Goal: Task Accomplishment & Management: Complete application form

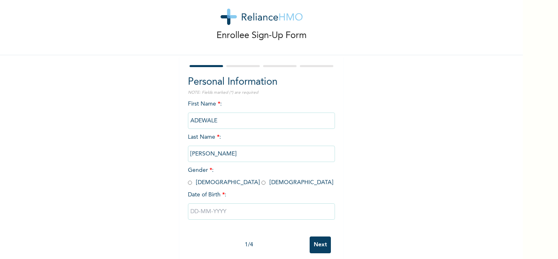
scroll to position [17, 0]
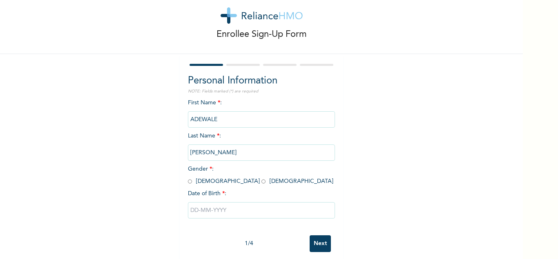
click at [220, 152] on input "ALEXANDER KUKU" at bounding box center [261, 152] width 147 height 16
click at [220, 151] on input "ALEXANDER KUKU" at bounding box center [261, 152] width 147 height 16
click at [222, 152] on input "ALEXANDER KUKU" at bounding box center [261, 152] width 147 height 16
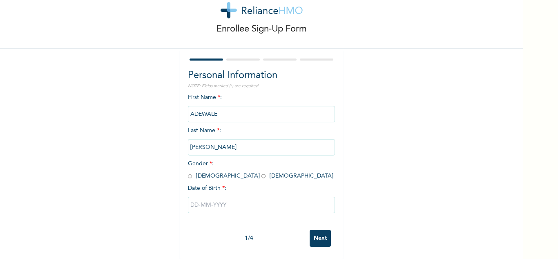
click at [188, 172] on input "radio" at bounding box center [190, 176] width 4 height 8
radio input "true"
click at [221, 141] on input "ALEXANDER KUKU" at bounding box center [261, 147] width 147 height 16
click at [221, 140] on input "ALEXANDER KUKU" at bounding box center [261, 147] width 147 height 16
click at [219, 141] on input "ALEXANDER KUKU" at bounding box center [261, 147] width 147 height 16
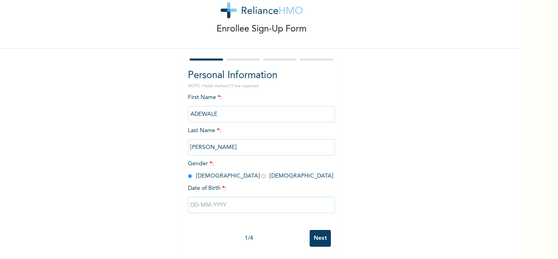
click at [201, 197] on input "text" at bounding box center [261, 204] width 147 height 16
select select "8"
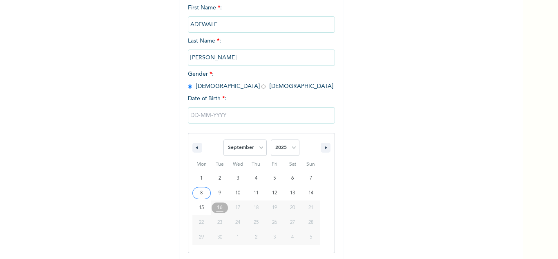
scroll to position [113, 0]
click at [290, 147] on select "2025 2024 2023 2022 2021 2020 2019 2018 2017 2016 2015 2014 2013 2012 2011 2010…" at bounding box center [285, 146] width 29 height 16
select select "1980"
click at [271, 139] on select "2025 2024 2023 2022 2021 2020 2019 2018 2017 2016 2015 2014 2013 2012 2011 2010…" at bounding box center [285, 146] width 29 height 16
click at [259, 148] on select "January February March April May June July August September October November De…" at bounding box center [244, 146] width 43 height 16
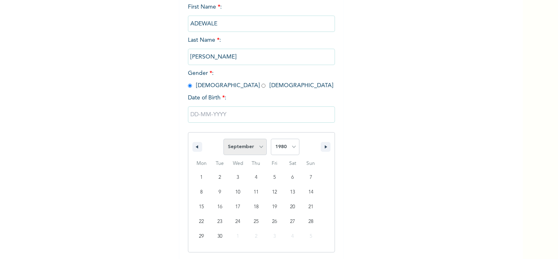
select select "1"
click at [223, 139] on select "January February March April May June July August September October November De…" at bounding box center [244, 146] width 43 height 16
type input "02/20/1980"
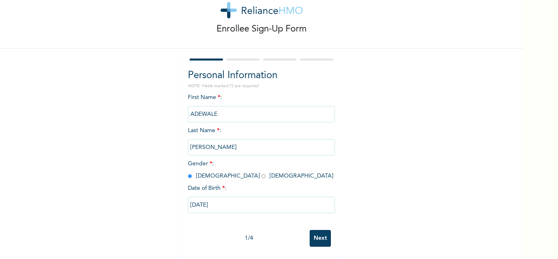
click at [317, 230] on input "Next" at bounding box center [320, 238] width 21 height 17
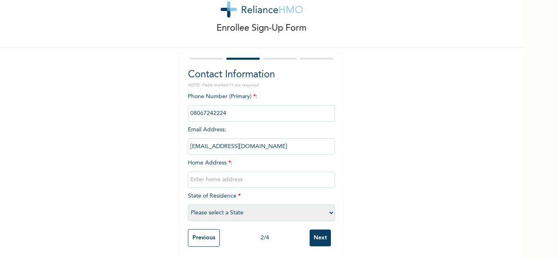
click at [247, 172] on input "text" at bounding box center [261, 179] width 147 height 16
type input "Block H, Flat 1, [GEOGRAPHIC_DATA], [GEOGRAPHIC_DATA], [GEOGRAPHIC_DATA], [GEOG…"
click at [327, 205] on select "Please select a State [PERSON_NAME] (FCT) [PERSON_NAME] Ibom [GEOGRAPHIC_DATA] …" at bounding box center [261, 212] width 147 height 16
select select "28"
click at [188, 204] on select "Please select a State [PERSON_NAME] (FCT) [PERSON_NAME] Ibom [GEOGRAPHIC_DATA] …" at bounding box center [261, 212] width 147 height 16
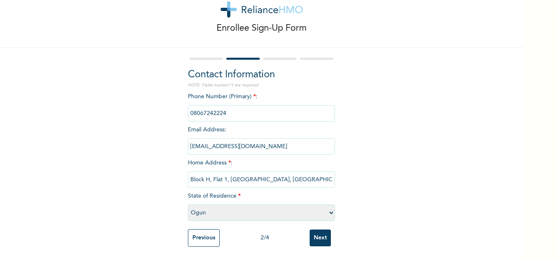
scroll to position [29, 0]
click at [318, 233] on input "Next" at bounding box center [320, 237] width 21 height 17
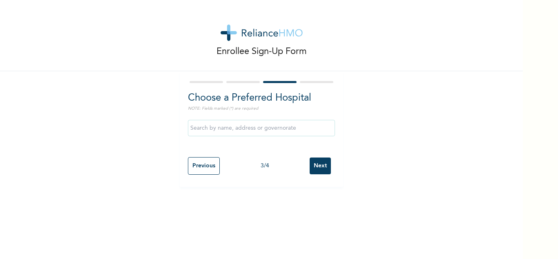
scroll to position [0, 0]
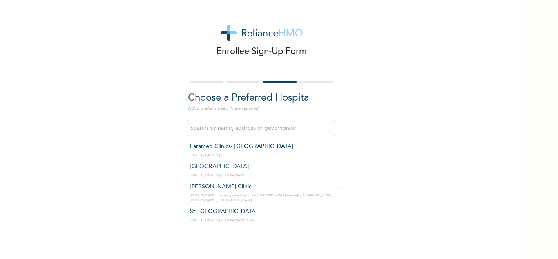
click at [286, 129] on input "text" at bounding box center [261, 128] width 147 height 16
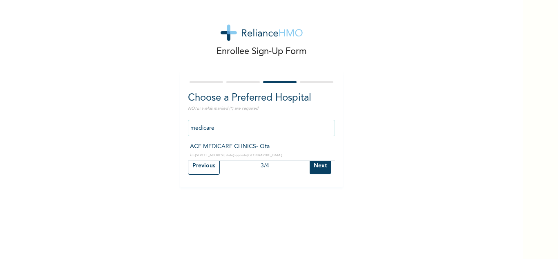
type input "ACE MEDICARE CLINICS- Ota"
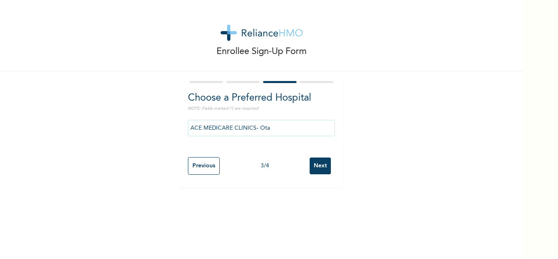
click at [315, 165] on input "Next" at bounding box center [320, 165] width 21 height 17
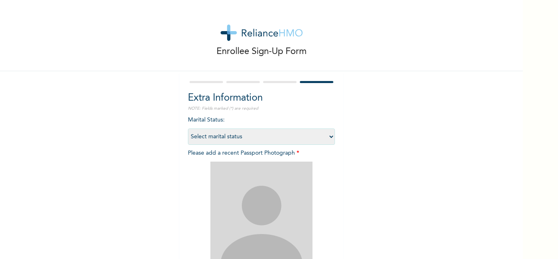
click at [327, 136] on select "Select marital status [DEMOGRAPHIC_DATA] Married [DEMOGRAPHIC_DATA] Widow/[DEMO…" at bounding box center [261, 136] width 147 height 16
select select "2"
click at [188, 128] on select "Select marital status [DEMOGRAPHIC_DATA] Married [DEMOGRAPHIC_DATA] Widow/[DEMO…" at bounding box center [261, 136] width 147 height 16
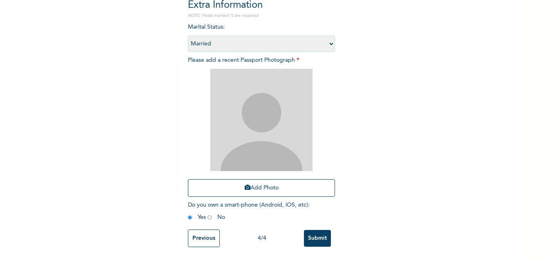
scroll to position [93, 0]
click at [255, 187] on button "Add Photo" at bounding box center [261, 188] width 147 height 18
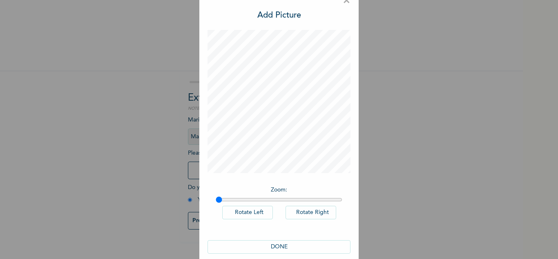
scroll to position [12, 0]
click at [280, 250] on button "DONE" at bounding box center [279, 250] width 143 height 13
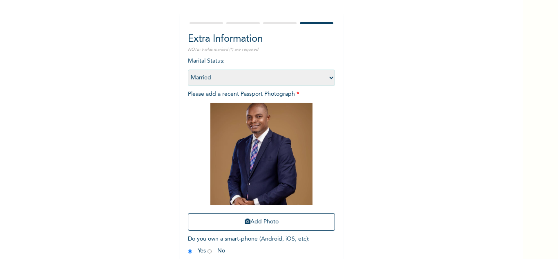
scroll to position [99, 0]
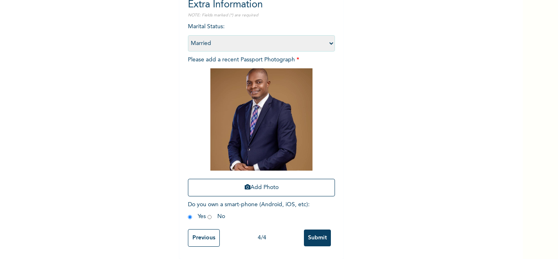
click at [319, 232] on input "Submit" at bounding box center [317, 237] width 27 height 17
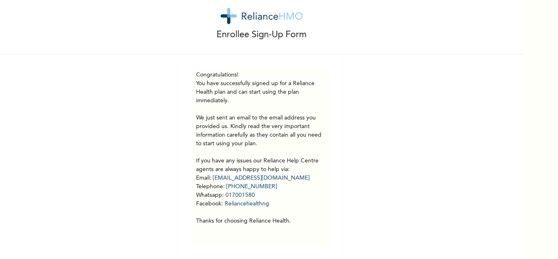
scroll to position [0, 0]
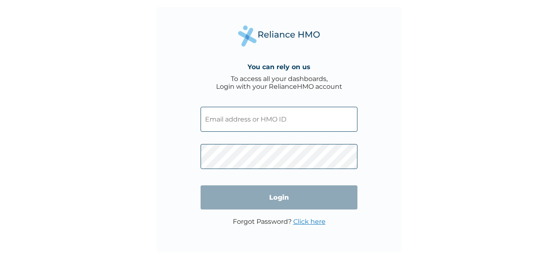
click at [235, 117] on input "text" at bounding box center [279, 119] width 157 height 25
type input "[EMAIL_ADDRESS][DOMAIN_NAME]"
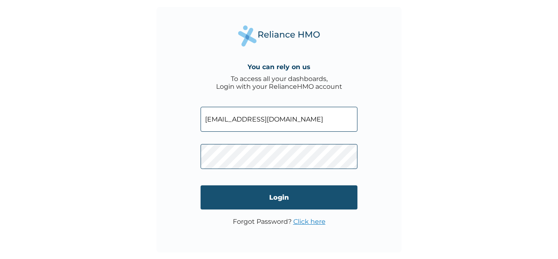
click at [279, 196] on input "Login" at bounding box center [279, 197] width 157 height 24
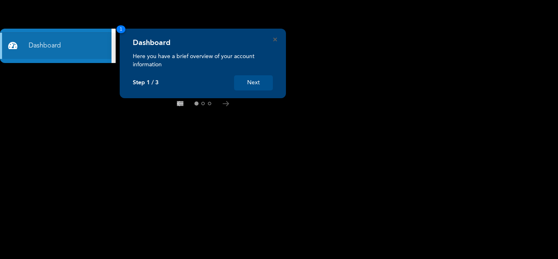
click at [253, 79] on button "Next" at bounding box center [253, 82] width 39 height 15
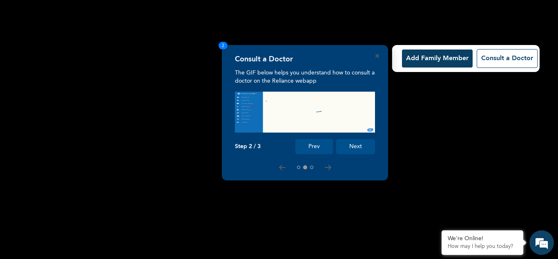
click at [357, 144] on button "Next" at bounding box center [355, 146] width 39 height 15
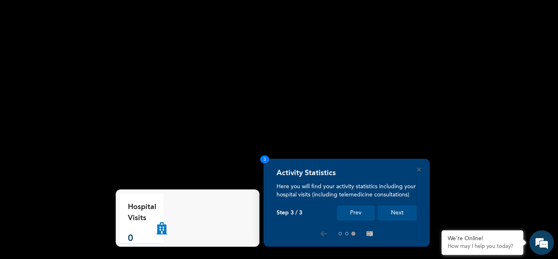
click at [395, 209] on button "Next" at bounding box center [397, 212] width 39 height 15
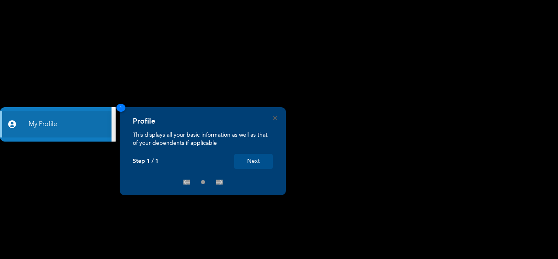
click at [263, 161] on button "Next" at bounding box center [253, 161] width 39 height 15
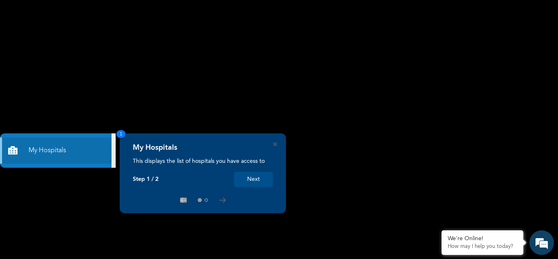
click at [252, 175] on button "Next" at bounding box center [253, 179] width 39 height 15
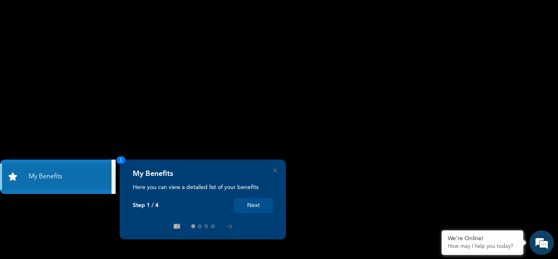
click at [252, 203] on button "Next" at bounding box center [253, 205] width 39 height 15
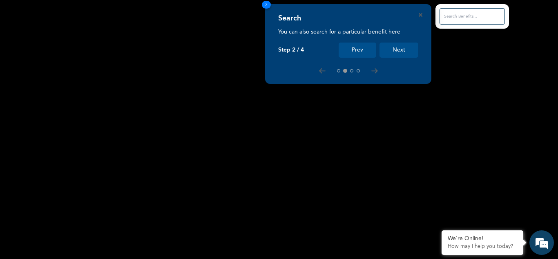
click at [402, 48] on button "Next" at bounding box center [398, 49] width 39 height 15
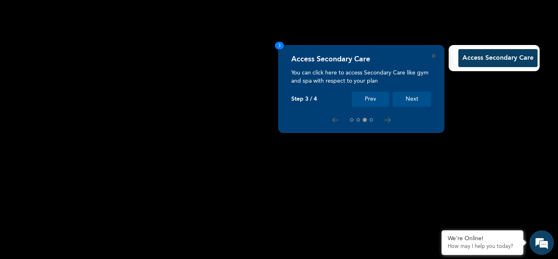
click at [412, 95] on button "Next" at bounding box center [412, 98] width 39 height 15
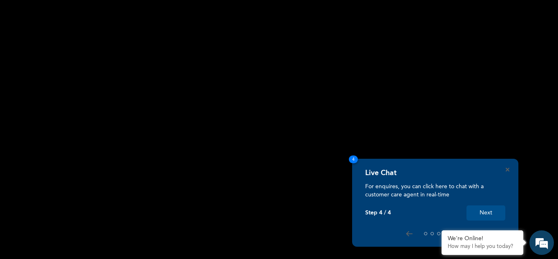
click at [490, 213] on button "Next" at bounding box center [485, 212] width 39 height 15
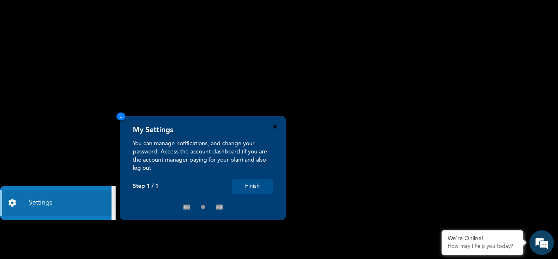
click at [276, 125] on icon "Close" at bounding box center [275, 127] width 4 height 4
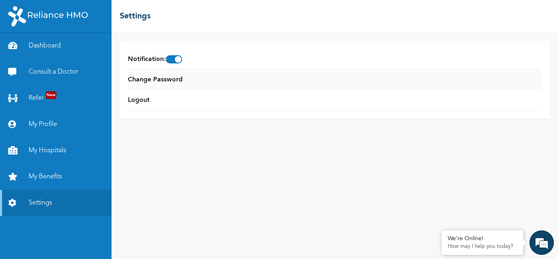
click at [187, 82] on li "Change Password" at bounding box center [335, 79] width 414 height 20
click at [168, 81] on link "Change Password" at bounding box center [155, 80] width 55 height 10
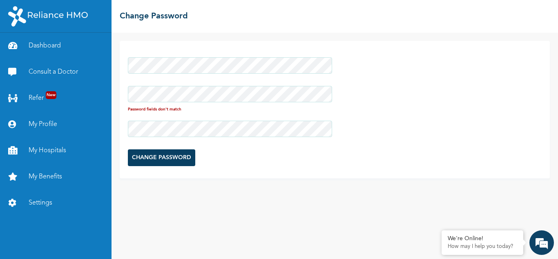
click at [161, 119] on div at bounding box center [230, 128] width 204 height 25
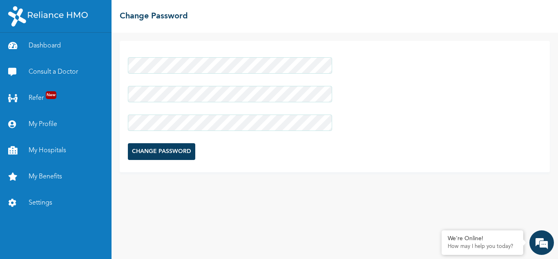
click at [167, 156] on input "CHANGE PASSWORD" at bounding box center [161, 151] width 67 height 17
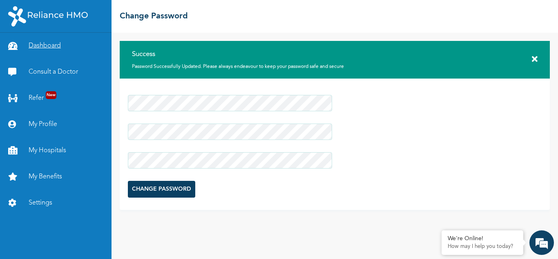
click at [56, 45] on link "Dashboard" at bounding box center [56, 46] width 112 height 26
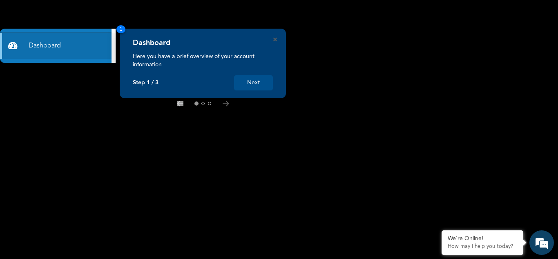
click at [277, 38] on div "Dashboard Here you have a brief overview of your account information Step 1 / 3…" at bounding box center [203, 63] width 166 height 69
click at [276, 41] on icon "Close" at bounding box center [275, 40] width 4 height 4
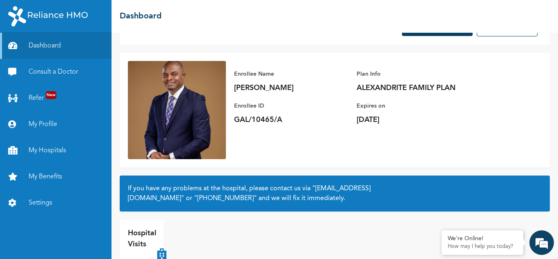
scroll to position [58, 0]
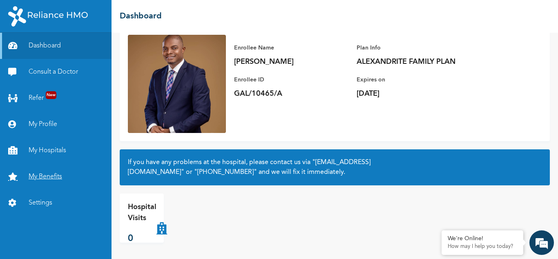
click at [47, 175] on link "My Benefits" at bounding box center [56, 176] width 112 height 26
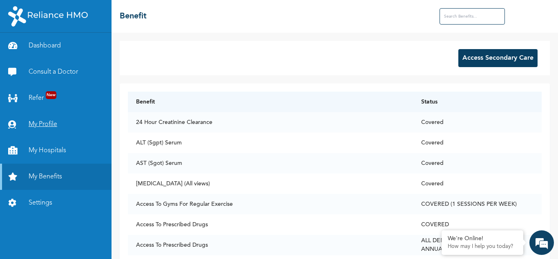
click at [49, 121] on link "My Profile" at bounding box center [56, 124] width 112 height 26
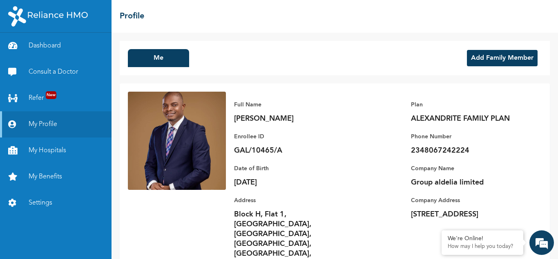
click at [509, 57] on button "Add Family Member" at bounding box center [502, 58] width 71 height 16
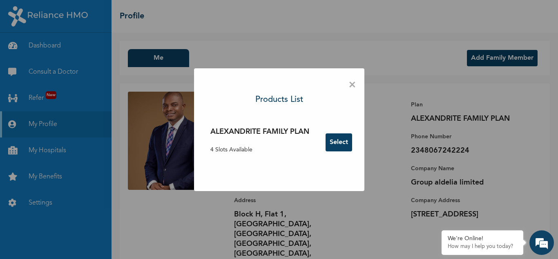
click at [341, 144] on button "Select" at bounding box center [339, 142] width 27 height 18
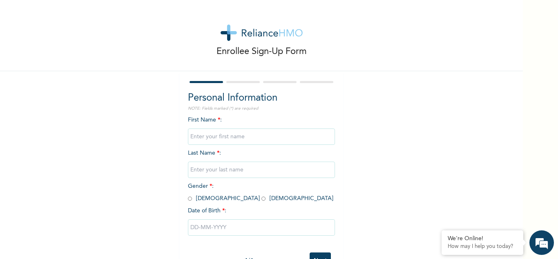
click at [206, 139] on input "text" at bounding box center [261, 136] width 147 height 16
type input "Omowunmi"
click at [201, 166] on input "text" at bounding box center [261, 169] width 147 height 16
type input "KUKU"
click at [261, 199] on input "radio" at bounding box center [263, 198] width 4 height 8
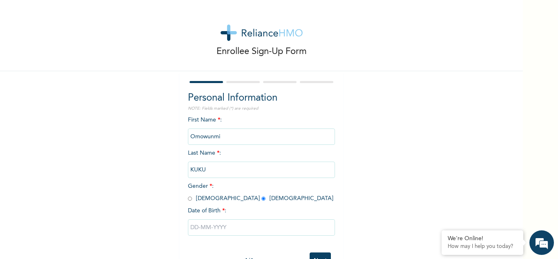
radio input "true"
click at [193, 229] on input "text" at bounding box center [261, 227] width 147 height 16
select select "8"
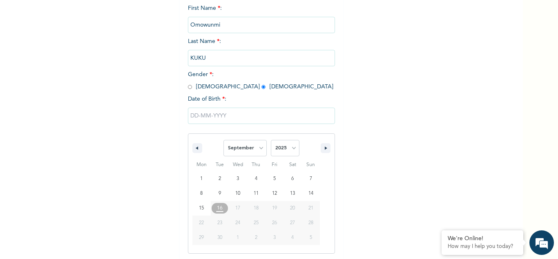
scroll to position [113, 0]
click at [292, 144] on select "2025 2024 2023 2022 2021 2020 2019 2018 2017 2016 2015 2014 2013 2012 2011 2010…" at bounding box center [285, 146] width 29 height 16
select select "1987"
click at [271, 139] on select "2025 2024 2023 2022 2021 2020 2019 2018 2017 2016 2015 2014 2013 2012 2011 2010…" at bounding box center [285, 146] width 29 height 16
click at [258, 145] on select "January February March April May June July August September October November De…" at bounding box center [244, 146] width 43 height 16
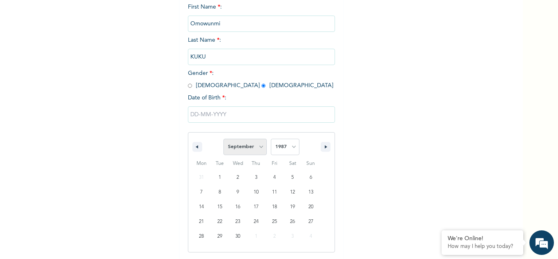
select select "1"
click at [223, 139] on select "January February March April May June July August September October November De…" at bounding box center [244, 146] width 43 height 16
type input "02/24/1987"
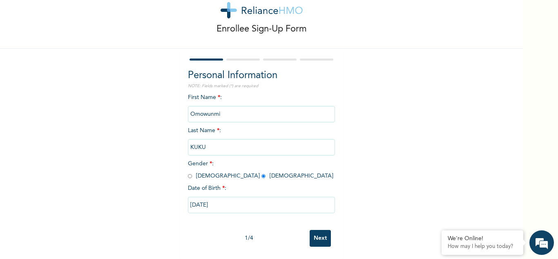
click at [316, 230] on input "Next" at bounding box center [320, 238] width 21 height 17
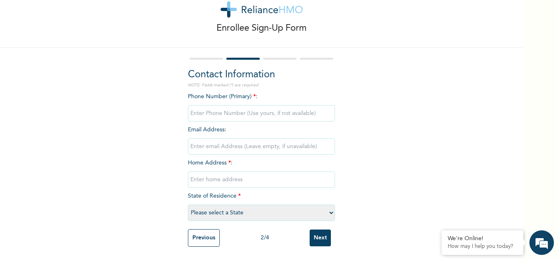
click at [260, 110] on input "phone" at bounding box center [261, 113] width 147 height 16
type input "08037435911"
click at [244, 139] on input "email" at bounding box center [261, 146] width 147 height 16
type input "wunmi777@gmail.com"
click at [234, 171] on input "text" at bounding box center [261, 179] width 147 height 16
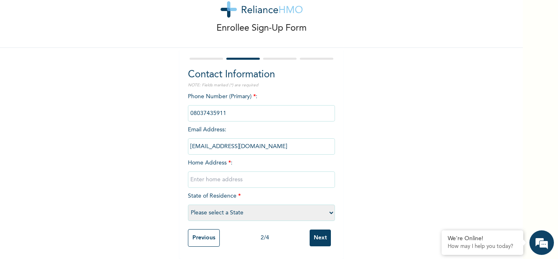
type input "Block H, Flat 1, [GEOGRAPHIC_DATA], [GEOGRAPHIC_DATA], [GEOGRAPHIC_DATA], [GEOG…"
click at [328, 207] on select "Please select a State [PERSON_NAME] (FCT) [PERSON_NAME] Ibom [GEOGRAPHIC_DATA] …" at bounding box center [261, 212] width 147 height 16
select select "28"
click at [188, 204] on select "Please select a State [PERSON_NAME] (FCT) [PERSON_NAME] Ibom [GEOGRAPHIC_DATA] …" at bounding box center [261, 212] width 147 height 16
click at [319, 232] on input "Next" at bounding box center [320, 237] width 21 height 17
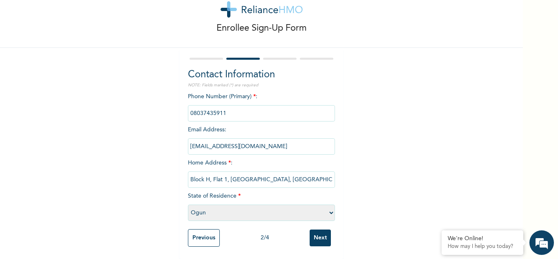
scroll to position [0, 0]
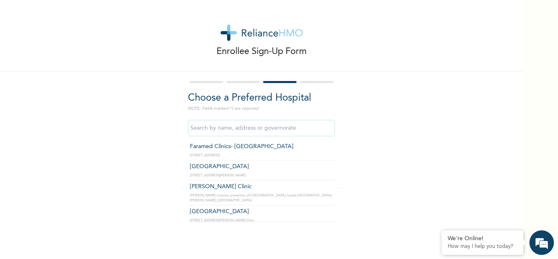
click at [294, 124] on input "text" at bounding box center [261, 128] width 147 height 16
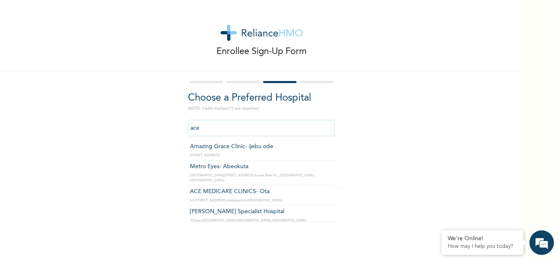
type input "ACE MEDICARE CLINICS- Ota"
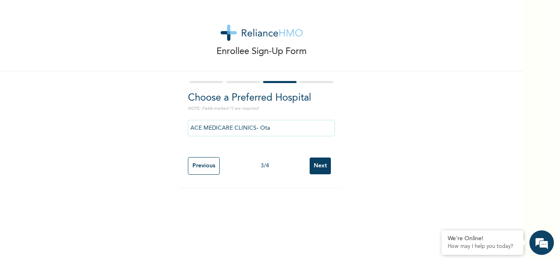
click at [317, 165] on input "Next" at bounding box center [320, 165] width 21 height 17
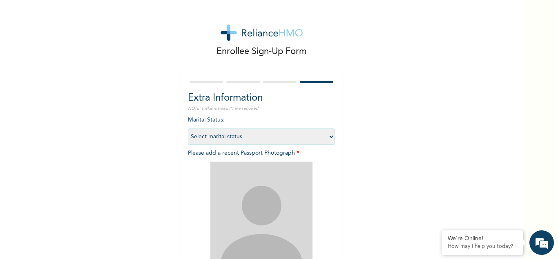
click at [330, 134] on select "Select marital status [DEMOGRAPHIC_DATA] Married [DEMOGRAPHIC_DATA] Widow/[DEMO…" at bounding box center [261, 136] width 147 height 16
select select "2"
click at [188, 128] on select "Select marital status [DEMOGRAPHIC_DATA] Married [DEMOGRAPHIC_DATA] Widow/[DEMO…" at bounding box center [261, 136] width 147 height 16
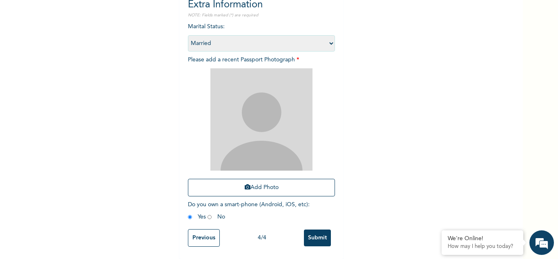
scroll to position [99, 0]
click at [260, 182] on button "Add Photo" at bounding box center [261, 188] width 147 height 18
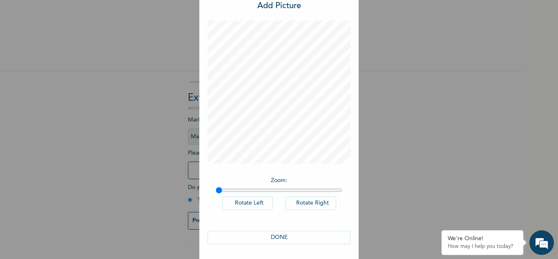
scroll to position [27, 0]
click at [281, 234] on button "DONE" at bounding box center [279, 235] width 143 height 13
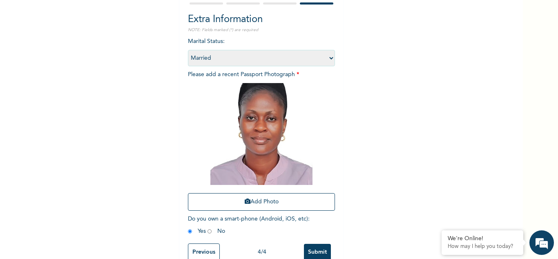
scroll to position [83, 0]
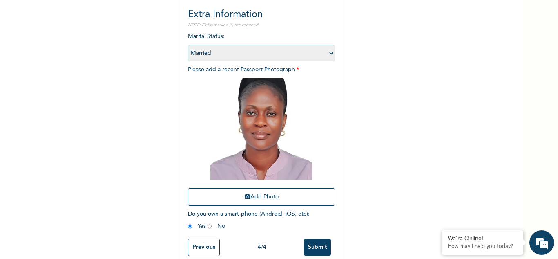
click at [315, 246] on input "Submit" at bounding box center [317, 247] width 27 height 17
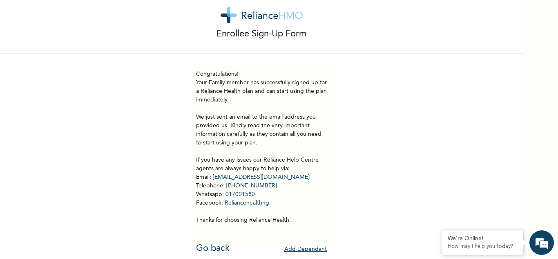
scroll to position [29, 0]
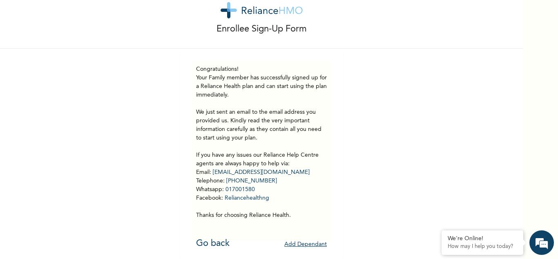
click at [308, 238] on button "Add Dependant" at bounding box center [305, 244] width 42 height 13
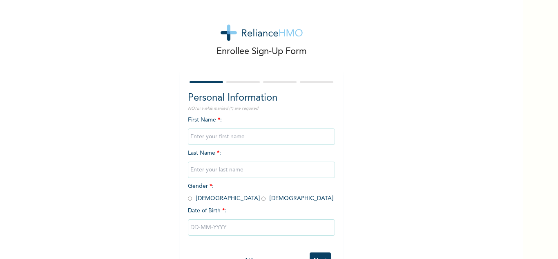
scroll to position [29, 0]
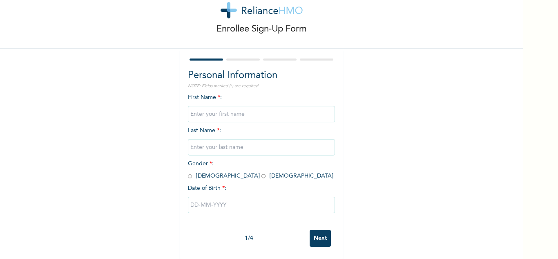
click at [223, 108] on input "text" at bounding box center [261, 114] width 147 height 16
type input "Joyce"
click at [203, 139] on input "text" at bounding box center [261, 147] width 147 height 16
type input "KUKU"
click at [261, 172] on input "radio" at bounding box center [263, 176] width 4 height 8
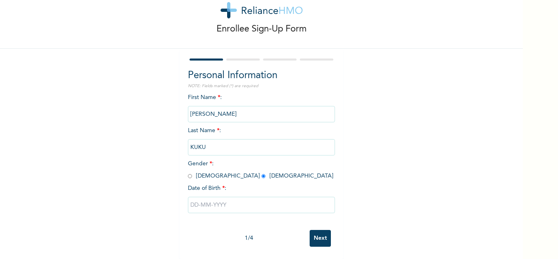
radio input "true"
click at [209, 197] on input "text" at bounding box center [261, 204] width 147 height 16
select select "8"
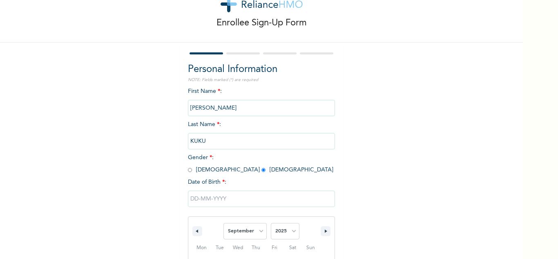
scroll to position [113, 0]
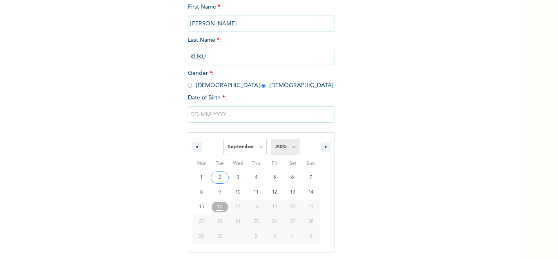
click at [290, 146] on select "2025 2024 2023 2022 2021 2020 2019 2018 2017 2016 2015 2014 2013 2012 2011 2010…" at bounding box center [285, 146] width 29 height 16
select select "2013"
click at [271, 139] on select "2025 2024 2023 2022 2021 2020 2019 2018 2017 2016 2015 2014 2013 2012 2011 2010…" at bounding box center [285, 146] width 29 height 16
click at [259, 146] on select "January February March April May June July August September October November De…" at bounding box center [244, 146] width 43 height 16
select select "1"
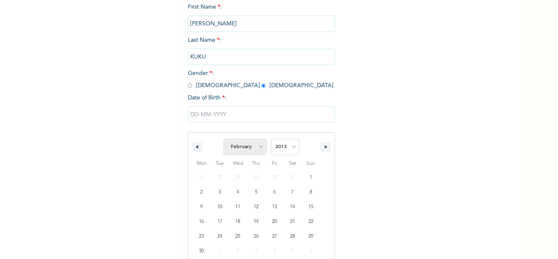
click at [223, 139] on select "January February March April May June July August September October November De…" at bounding box center [244, 146] width 43 height 16
type input "02/16/2013"
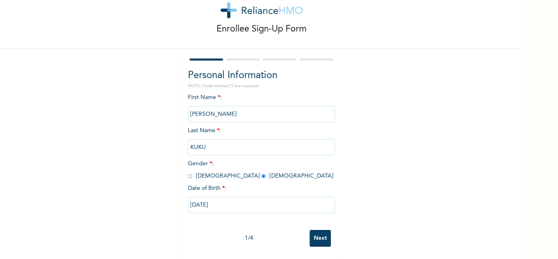
click at [324, 231] on input "Next" at bounding box center [320, 238] width 21 height 17
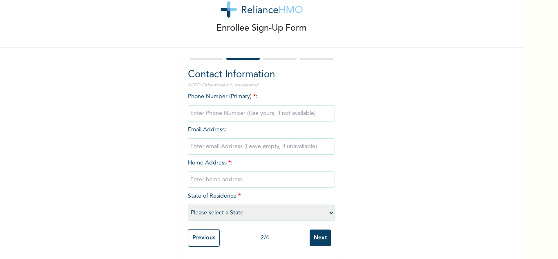
click at [262, 107] on input "phone" at bounding box center [261, 113] width 147 height 16
type input "08037435911"
click at [246, 140] on input "email" at bounding box center [261, 146] width 147 height 16
type input "Block H, Flat 1, New Estate, Covenant University, Ogun State"
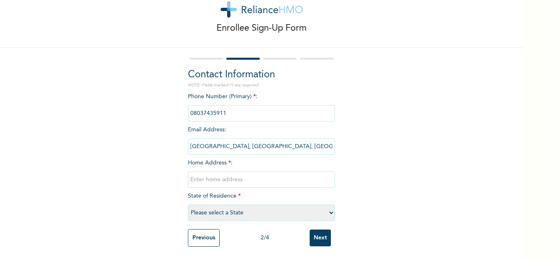
drag, startPoint x: 329, startPoint y: 143, endPoint x: 175, endPoint y: 135, distance: 153.8
click at [175, 135] on div "Enrollee Sign-Up Form Contact Information NOTE: Fields marked (*) are required …" at bounding box center [261, 118] width 523 height 282
click at [208, 171] on input "text" at bounding box center [261, 179] width 147 height 16
paste input "Block H, Flat 1, New Estate, Covenant University, Ogun State"
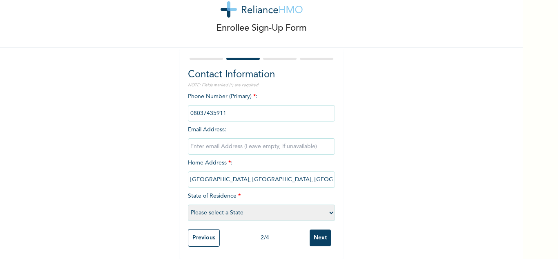
scroll to position [0, 15]
type input "Block H, Flat 1, New Estate, Covenant University, Ogun State"
click at [229, 142] on input "email" at bounding box center [261, 146] width 147 height 16
type input "wunmi777@gmail.com"
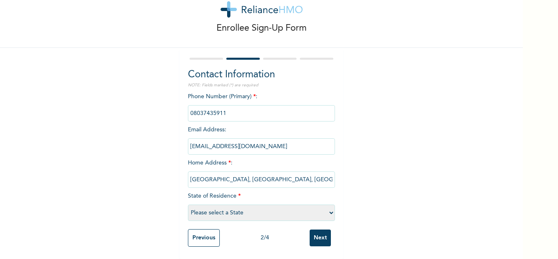
click at [328, 208] on select "Please select a State [PERSON_NAME] (FCT) [PERSON_NAME] Ibom [GEOGRAPHIC_DATA] …" at bounding box center [261, 212] width 147 height 16
select select "28"
click at [188, 204] on select "Please select a State [PERSON_NAME] (FCT) [PERSON_NAME] Ibom [GEOGRAPHIC_DATA] …" at bounding box center [261, 212] width 147 height 16
click at [314, 230] on input "Next" at bounding box center [320, 237] width 21 height 17
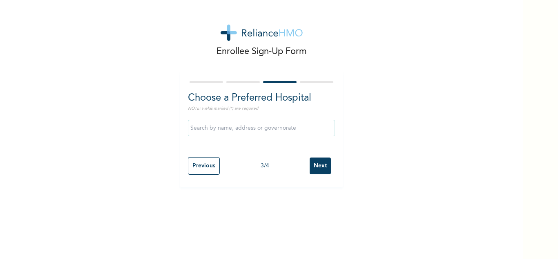
click at [252, 124] on input "text" at bounding box center [261, 128] width 147 height 16
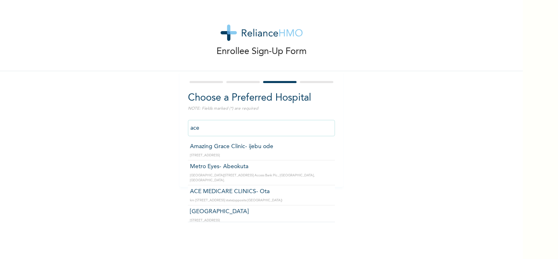
type input "ACE MEDICARE CLINICS- Ota"
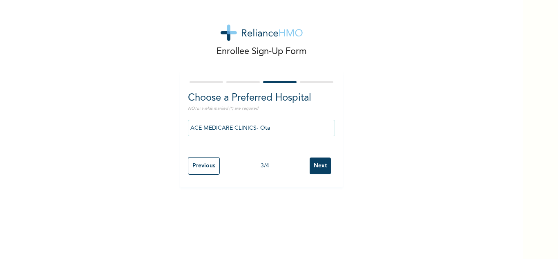
click at [317, 168] on input "Next" at bounding box center [320, 165] width 21 height 17
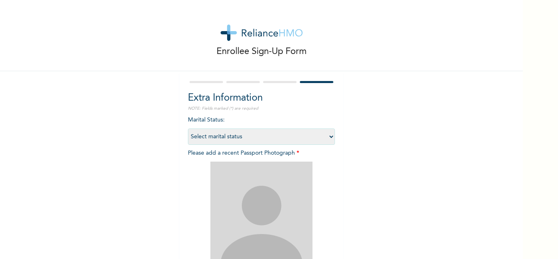
click at [328, 136] on select "Select marital status [DEMOGRAPHIC_DATA] Married [DEMOGRAPHIC_DATA] Widow/[DEMO…" at bounding box center [261, 136] width 147 height 16
select select "1"
click at [188, 128] on select "Select marital status [DEMOGRAPHIC_DATA] Married [DEMOGRAPHIC_DATA] Widow/[DEMO…" at bounding box center [261, 136] width 147 height 16
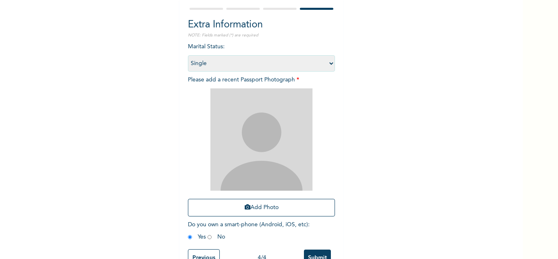
scroll to position [75, 0]
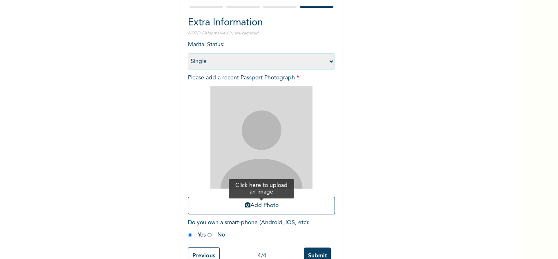
click at [271, 205] on button "Add Photo" at bounding box center [261, 205] width 147 height 18
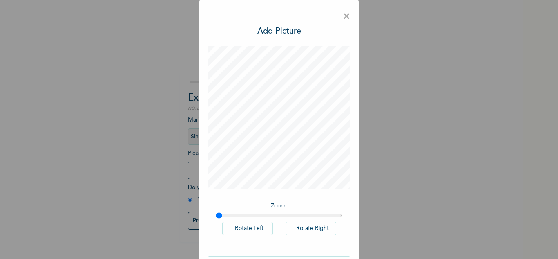
scroll to position [27, 0]
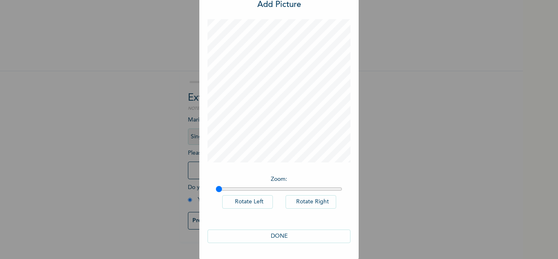
click at [288, 235] on button "DONE" at bounding box center [279, 235] width 143 height 13
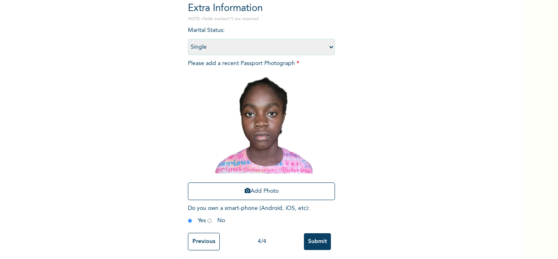
scroll to position [99, 0]
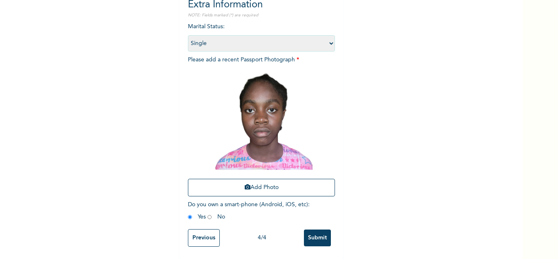
click at [312, 230] on input "Submit" at bounding box center [317, 237] width 27 height 17
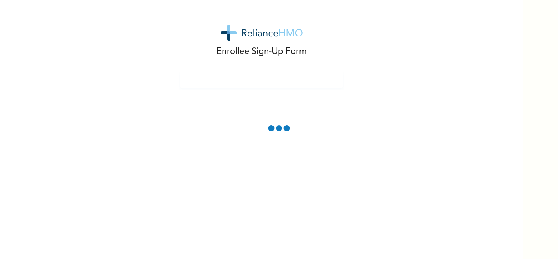
scroll to position [62, 0]
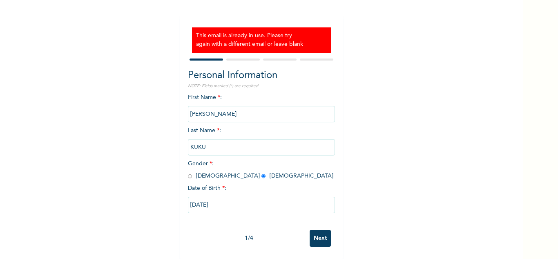
click at [313, 231] on input "Next" at bounding box center [320, 238] width 21 height 17
select select "28"
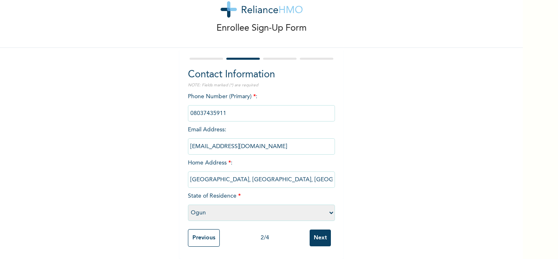
scroll to position [29, 0]
click at [250, 142] on input "wunmi777@gmail.com" at bounding box center [261, 146] width 147 height 16
type input "w"
type input "k"
type input "joycekuku16@gmail.com"
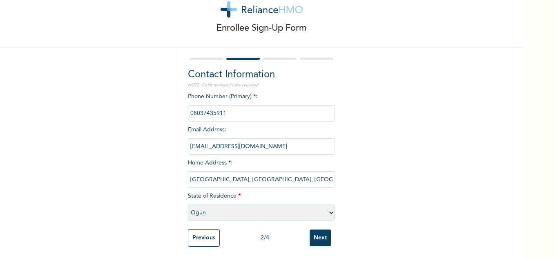
click at [317, 232] on input "Next" at bounding box center [320, 237] width 21 height 17
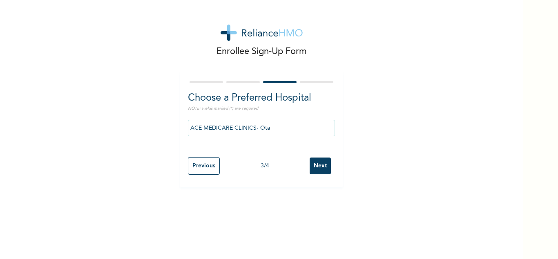
scroll to position [0, 0]
click at [316, 160] on input "Next" at bounding box center [320, 165] width 21 height 17
select select "1"
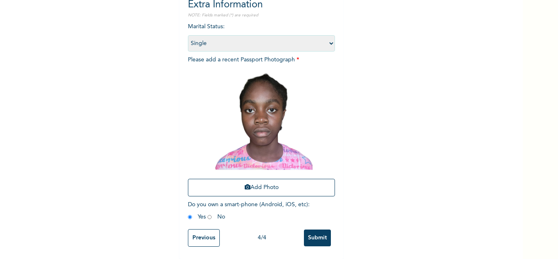
scroll to position [99, 0]
click at [315, 237] on input "Submit" at bounding box center [317, 237] width 27 height 17
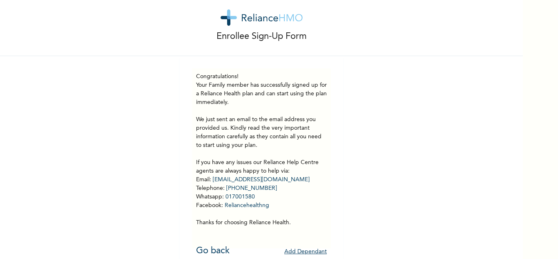
scroll to position [29, 0]
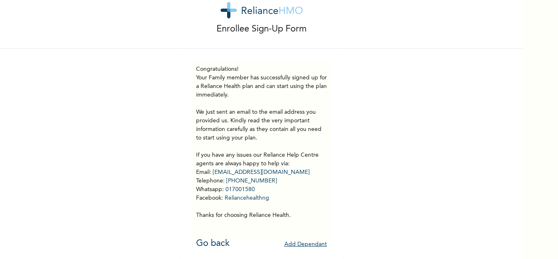
click at [308, 238] on button "Add Dependant" at bounding box center [305, 244] width 42 height 13
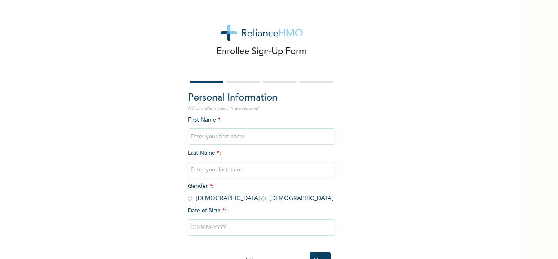
click at [290, 136] on input "text" at bounding box center [261, 136] width 147 height 16
type input "[PERSON_NAME]"
click at [234, 171] on input "text" at bounding box center [261, 169] width 147 height 16
type input "KUKU"
click at [188, 200] on input "radio" at bounding box center [190, 198] width 4 height 8
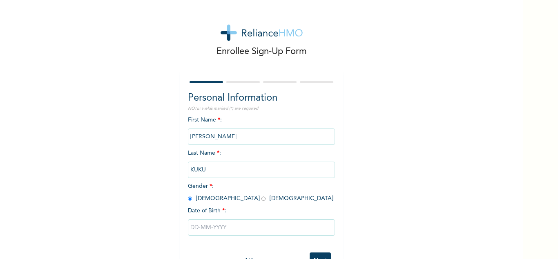
radio input "true"
click at [194, 226] on input "text" at bounding box center [261, 227] width 147 height 16
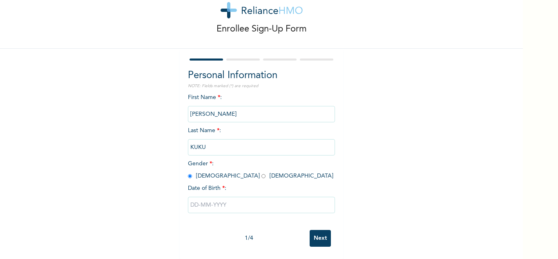
select select "8"
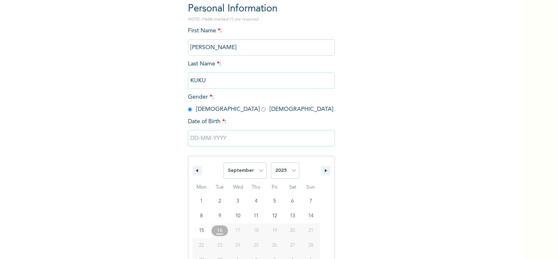
scroll to position [113, 0]
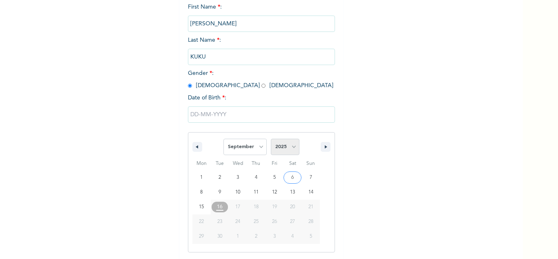
click at [292, 147] on select "2025 2024 2023 2022 2021 2020 2019 2018 2017 2016 2015 2014 2013 2012 2011 2010…" at bounding box center [285, 146] width 29 height 16
select select "2016"
click at [271, 139] on select "2025 2024 2023 2022 2021 2020 2019 2018 2017 2016 2015 2014 2013 2012 2011 2010…" at bounding box center [285, 146] width 29 height 16
click at [257, 146] on select "January February March April May June July August September October November De…" at bounding box center [244, 146] width 43 height 16
select select "7"
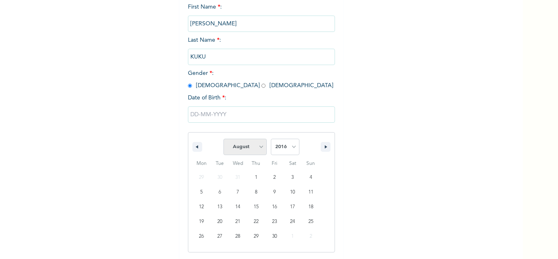
click at [223, 139] on select "January February March April May June July August September October November De…" at bounding box center [244, 146] width 43 height 16
type input "[DATE]"
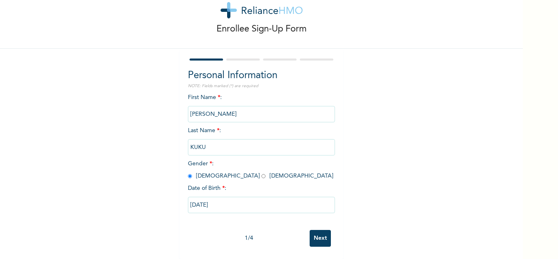
click at [319, 230] on input "Next" at bounding box center [320, 238] width 21 height 17
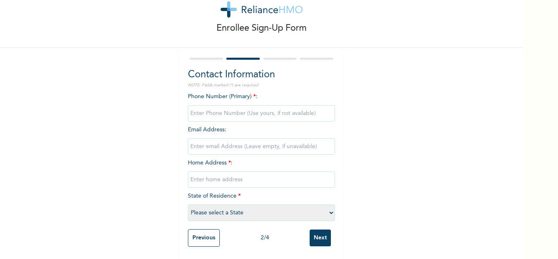
click at [230, 105] on input "phone" at bounding box center [261, 113] width 147 height 16
type input "08037435911"
click at [222, 142] on input "email" at bounding box center [261, 146] width 147 height 16
type input "K"
type input "[EMAIL_ADDRESS][DOMAIN_NAME]"
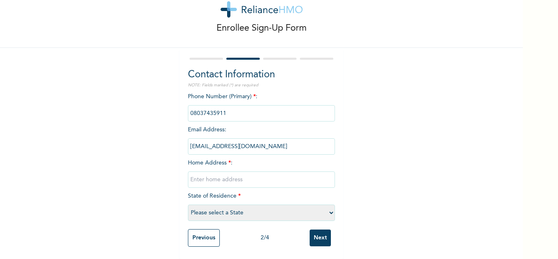
click at [206, 174] on input "text" at bounding box center [261, 179] width 147 height 16
type input "Block H, Flat 1, [GEOGRAPHIC_DATA], [GEOGRAPHIC_DATA], [GEOGRAPHIC_DATA], [GEOG…"
click at [330, 207] on select "Please select a State [PERSON_NAME] (FCT) [PERSON_NAME] Ibom [GEOGRAPHIC_DATA] …" at bounding box center [261, 212] width 147 height 16
select select "28"
click at [188, 204] on select "Please select a State [PERSON_NAME] (FCT) [PERSON_NAME] Ibom [GEOGRAPHIC_DATA] …" at bounding box center [261, 212] width 147 height 16
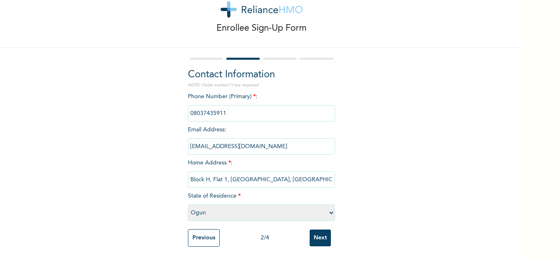
click at [315, 229] on input "Next" at bounding box center [320, 237] width 21 height 17
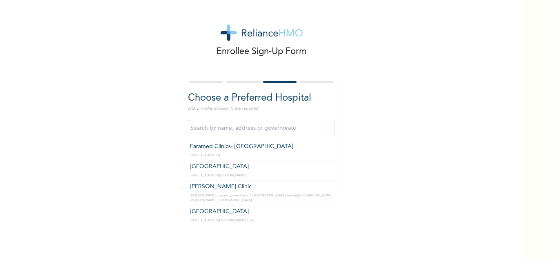
click at [257, 129] on input "text" at bounding box center [261, 128] width 147 height 16
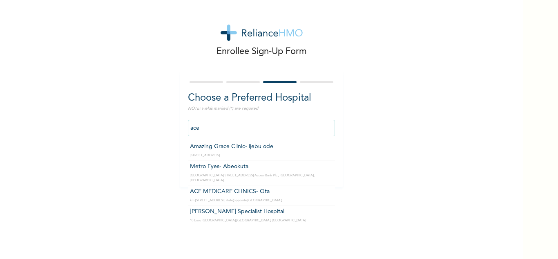
type input "ACE MEDICARE CLINICS- Ota"
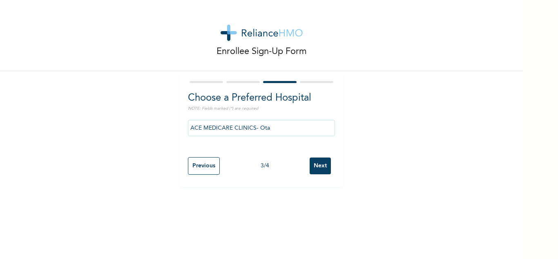
click at [317, 167] on input "Next" at bounding box center [320, 165] width 21 height 17
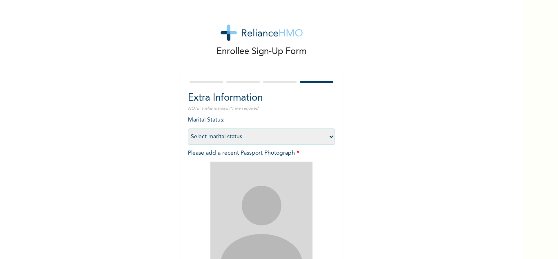
click at [327, 136] on select "Select marital status [DEMOGRAPHIC_DATA] Married [DEMOGRAPHIC_DATA] Widow/[DEMO…" at bounding box center [261, 136] width 147 height 16
select select "1"
click at [188, 128] on select "Select marital status [DEMOGRAPHIC_DATA] Married [DEMOGRAPHIC_DATA] Widow/[DEMO…" at bounding box center [261, 136] width 147 height 16
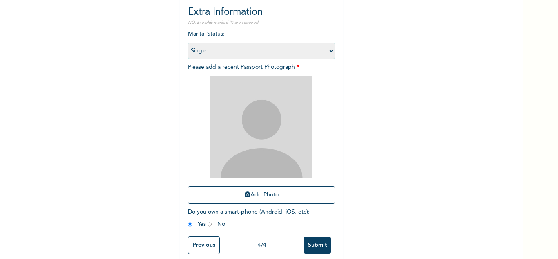
scroll to position [87, 0]
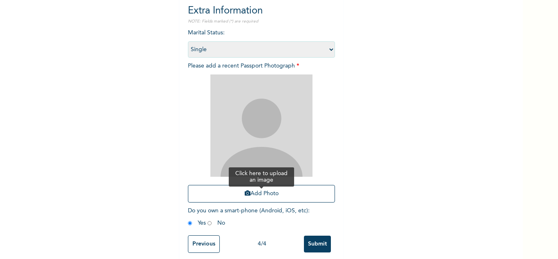
click at [265, 199] on button "Add Photo" at bounding box center [261, 194] width 147 height 18
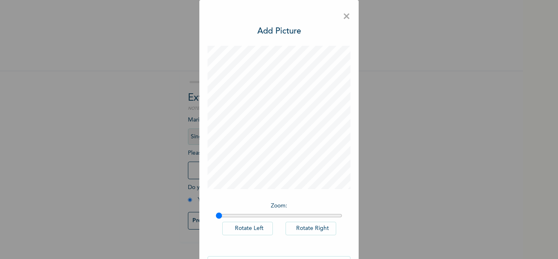
scroll to position [27, 0]
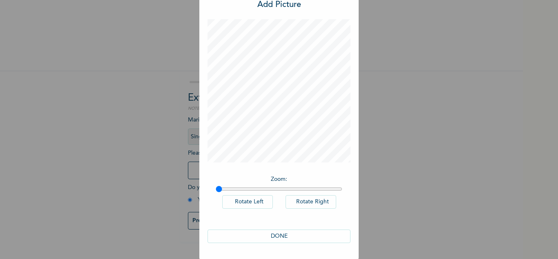
click at [278, 235] on button "DONE" at bounding box center [279, 235] width 143 height 13
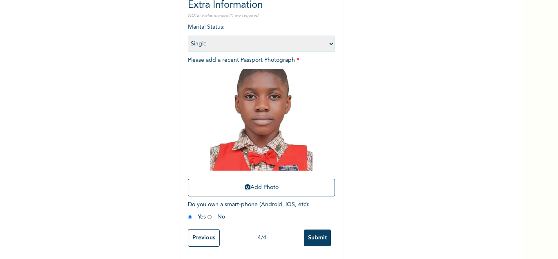
scroll to position [99, 0]
click at [320, 229] on input "Submit" at bounding box center [317, 237] width 27 height 17
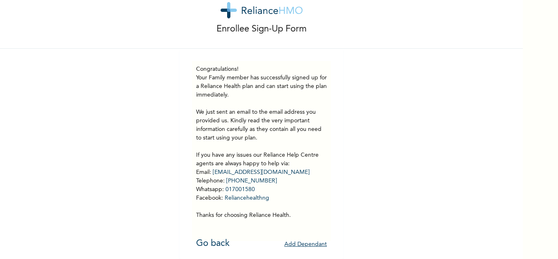
scroll to position [29, 0]
click at [296, 238] on button "Add Dependant" at bounding box center [305, 244] width 42 height 13
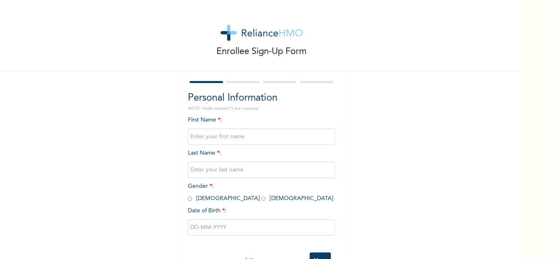
click at [223, 131] on input "text" at bounding box center [261, 136] width 147 height 16
type input "[PERSON_NAME]"
click at [207, 166] on input "text" at bounding box center [261, 169] width 147 height 16
type input "KUKU"
click at [188, 199] on input "radio" at bounding box center [190, 198] width 4 height 8
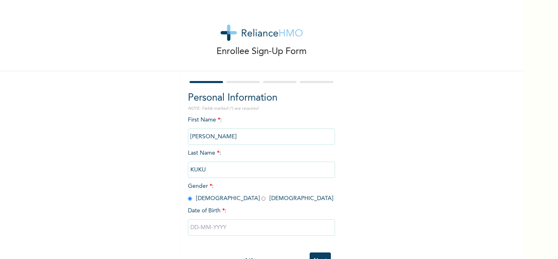
radio input "true"
click at [201, 228] on input "text" at bounding box center [261, 227] width 147 height 16
select select "8"
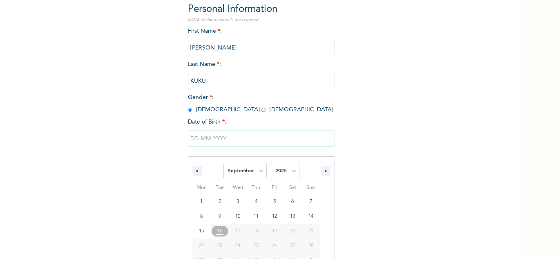
scroll to position [113, 0]
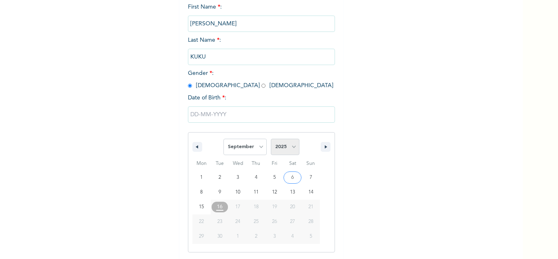
click at [290, 148] on select "2025 2024 2023 2022 2021 2020 2019 2018 2017 2016 2015 2014 2013 2012 2011 2010…" at bounding box center [285, 146] width 29 height 16
select select "2022"
click at [271, 139] on select "2025 2024 2023 2022 2021 2020 2019 2018 2017 2016 2015 2014 2013 2012 2011 2010…" at bounding box center [285, 146] width 29 height 16
type input "[DATE]"
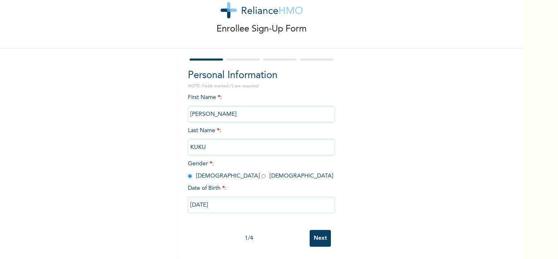
click at [314, 230] on input "Next" at bounding box center [320, 238] width 21 height 17
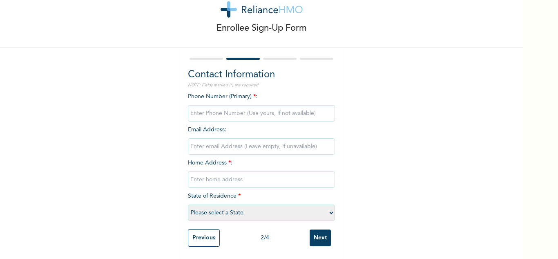
click at [241, 109] on input "phone" at bounding box center [261, 113] width 147 height 16
type input "08037435911"
click at [230, 139] on input "email" at bounding box center [261, 146] width 147 height 16
type input "K"
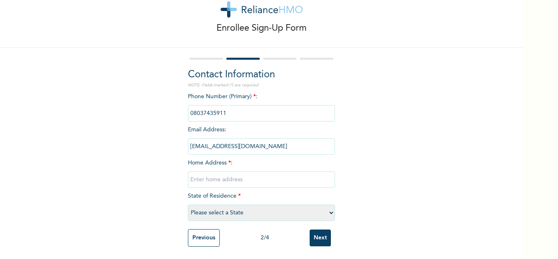
type input "[EMAIL_ADDRESS][DOMAIN_NAME]"
click at [241, 171] on input "text" at bounding box center [261, 179] width 147 height 16
type input "Block H, Flat 1, [GEOGRAPHIC_DATA], [GEOGRAPHIC_DATA], [GEOGRAPHIC_DATA], [GEOG…"
click at [326, 205] on select "Please select a State [PERSON_NAME] (FCT) [PERSON_NAME] Ibom [GEOGRAPHIC_DATA] …" at bounding box center [261, 212] width 147 height 16
select select "28"
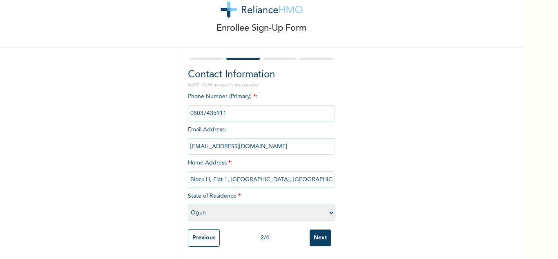
click at [188, 204] on select "Please select a State [PERSON_NAME] (FCT) [PERSON_NAME] Ibom [GEOGRAPHIC_DATA] …" at bounding box center [261, 212] width 147 height 16
click at [320, 229] on input "Next" at bounding box center [320, 237] width 21 height 17
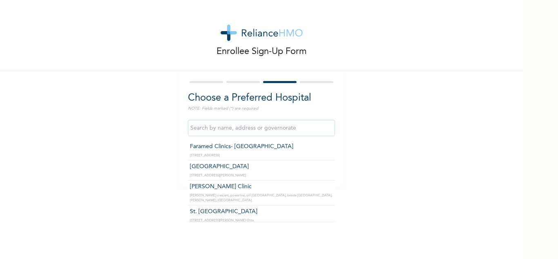
click at [229, 129] on input "text" at bounding box center [261, 128] width 147 height 16
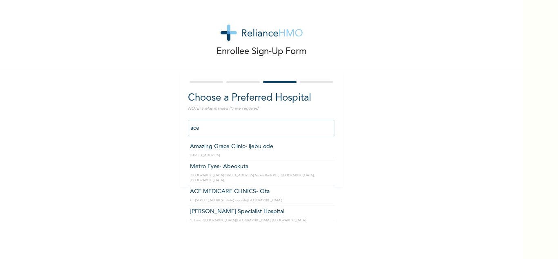
type input "ACE MEDICARE CLINICS- Ota"
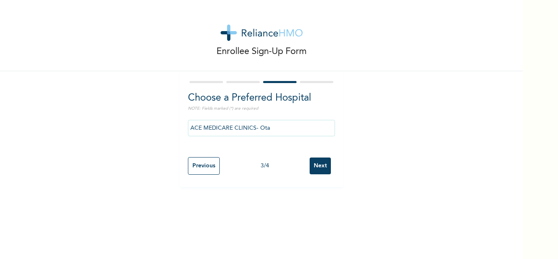
click at [316, 170] on input "Next" at bounding box center [320, 165] width 21 height 17
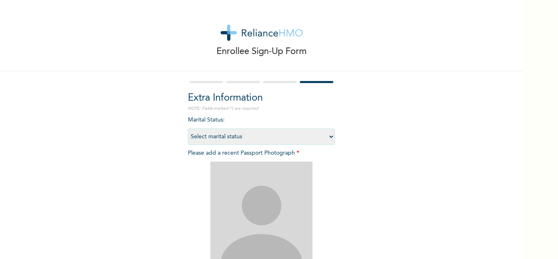
click at [326, 137] on select "Select marital status [DEMOGRAPHIC_DATA] Married [DEMOGRAPHIC_DATA] Widow/[DEMO…" at bounding box center [261, 136] width 147 height 16
select select "1"
click at [188, 128] on select "Select marital status [DEMOGRAPHIC_DATA] Married [DEMOGRAPHIC_DATA] Widow/[DEMO…" at bounding box center [261, 136] width 147 height 16
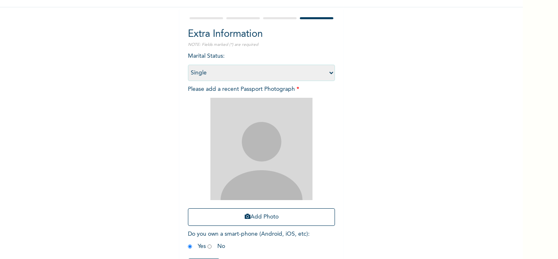
scroll to position [85, 0]
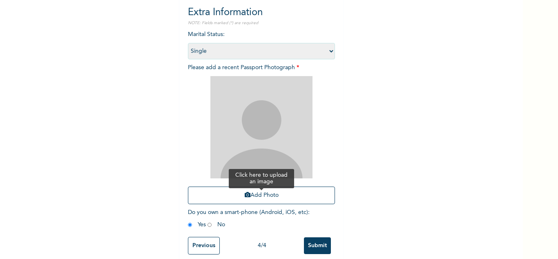
click at [260, 196] on button "Add Photo" at bounding box center [261, 195] width 147 height 18
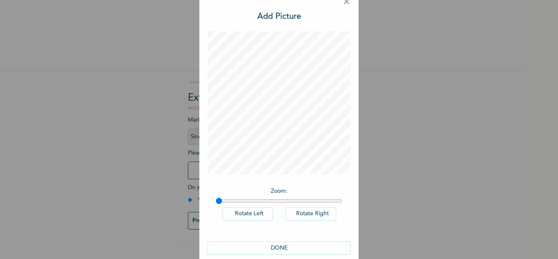
scroll to position [27, 0]
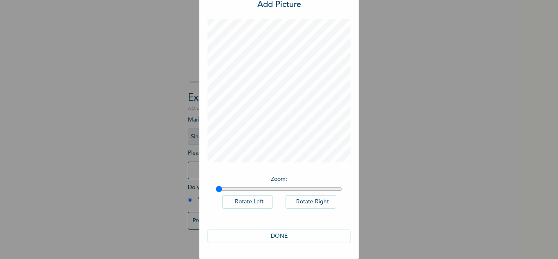
click at [297, 232] on button "DONE" at bounding box center [279, 235] width 143 height 13
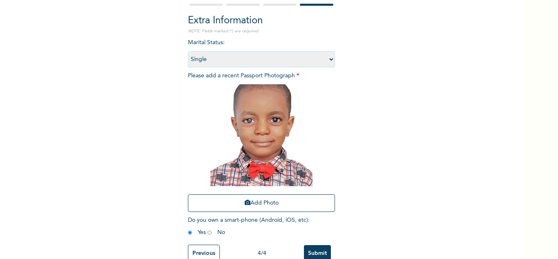
scroll to position [99, 0]
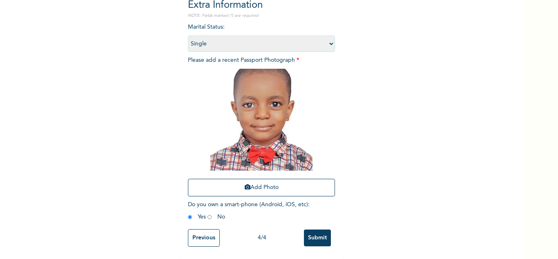
click at [320, 230] on input "Submit" at bounding box center [317, 237] width 27 height 17
